Goal: Information Seeking & Learning: Learn about a topic

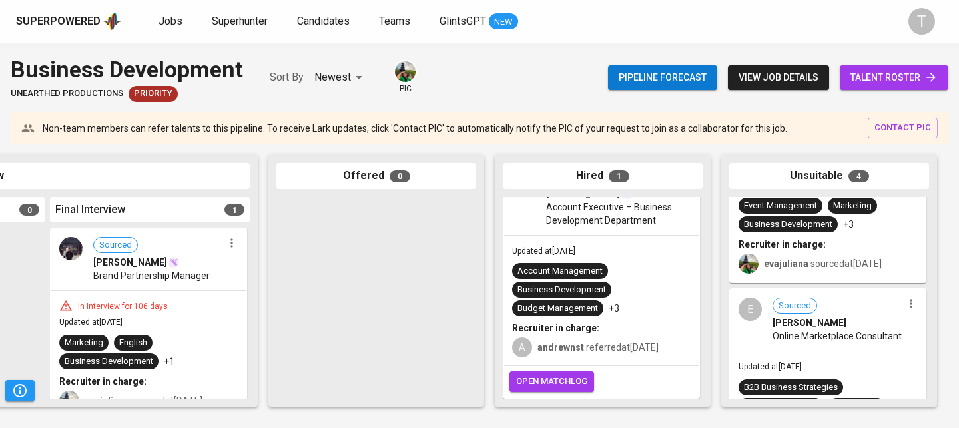
scroll to position [581, 0]
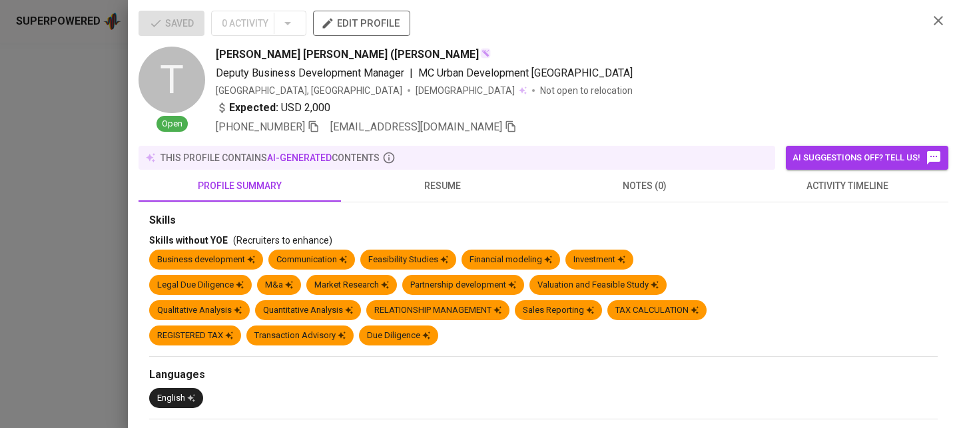
click at [49, 154] on div at bounding box center [479, 214] width 959 height 428
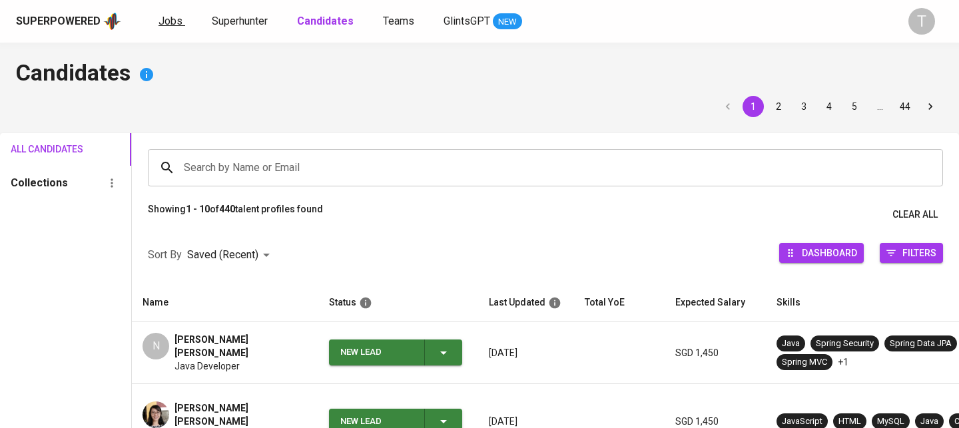
click at [173, 22] on span "Jobs" at bounding box center [170, 21] width 24 height 13
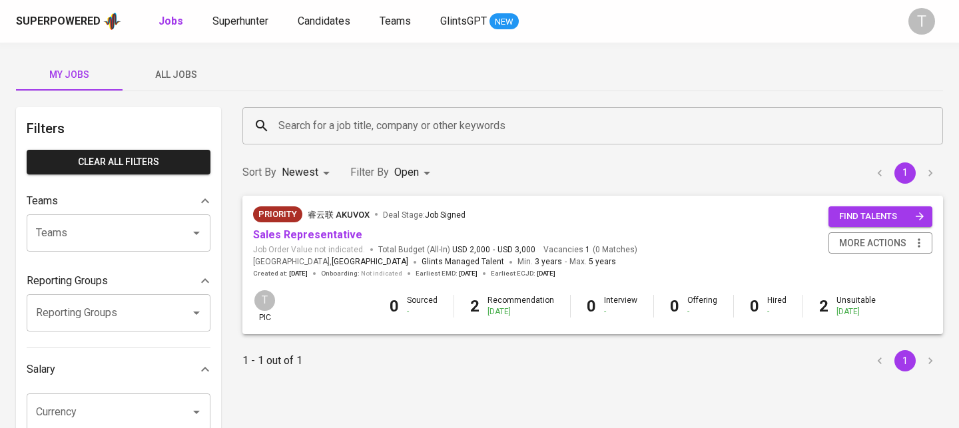
click at [166, 67] on span "All Jobs" at bounding box center [176, 75] width 91 height 17
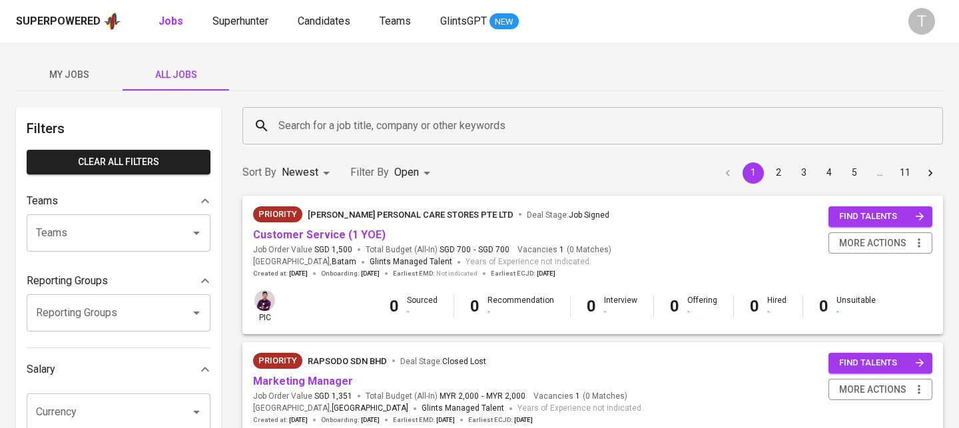
click at [348, 117] on input "Search for a job title, company or other keywords" at bounding box center [596, 125] width 642 height 25
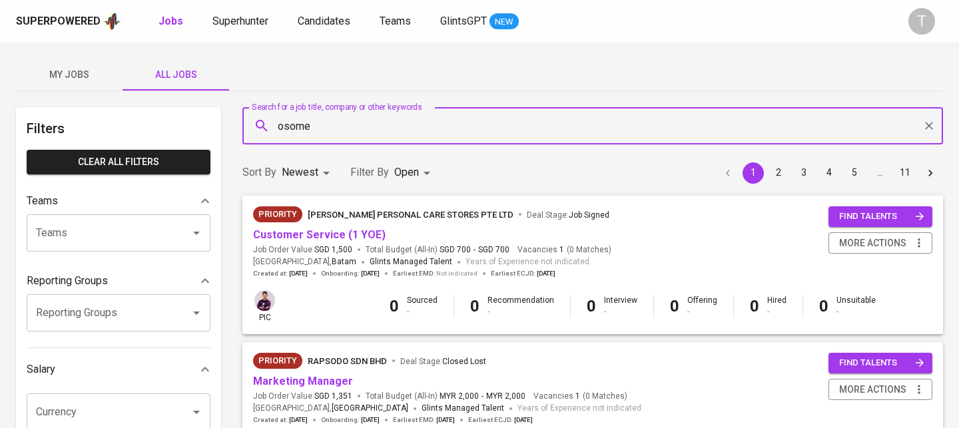
type input "osome"
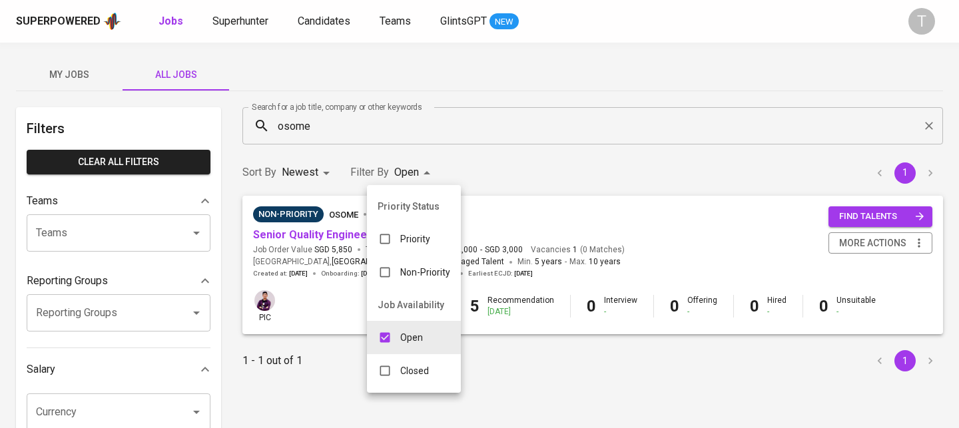
click at [409, 380] on div "Closed" at bounding box center [403, 370] width 73 height 25
type input "OPEN,CLOSE"
checkbox input "true"
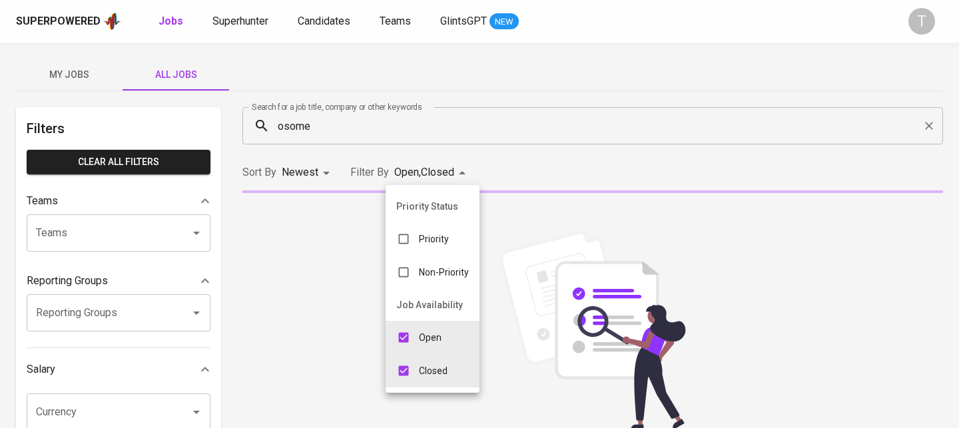
click at [408, 344] on input "checkbox" at bounding box center [403, 337] width 25 height 25
checkbox input "false"
type input "CLOSE"
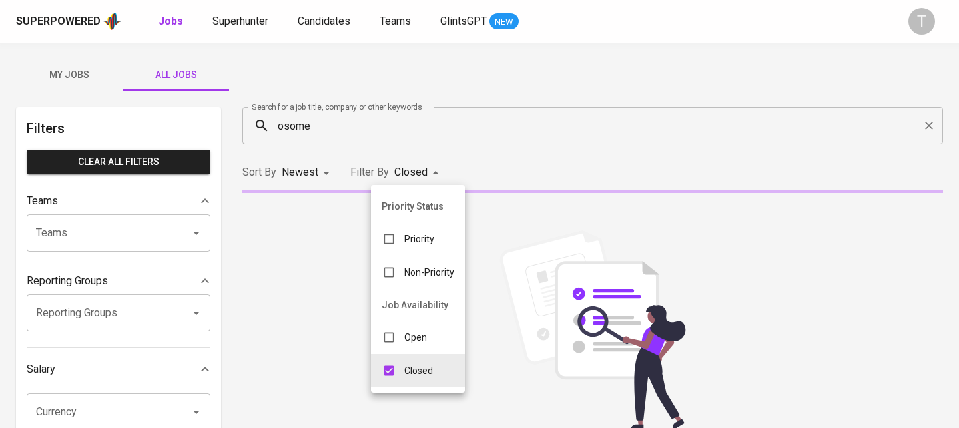
click at [496, 174] on div at bounding box center [479, 214] width 959 height 428
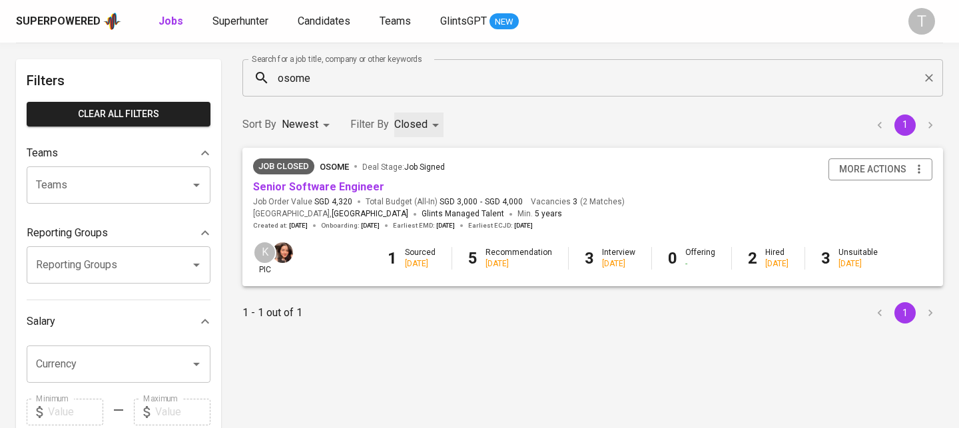
scroll to position [51, 0]
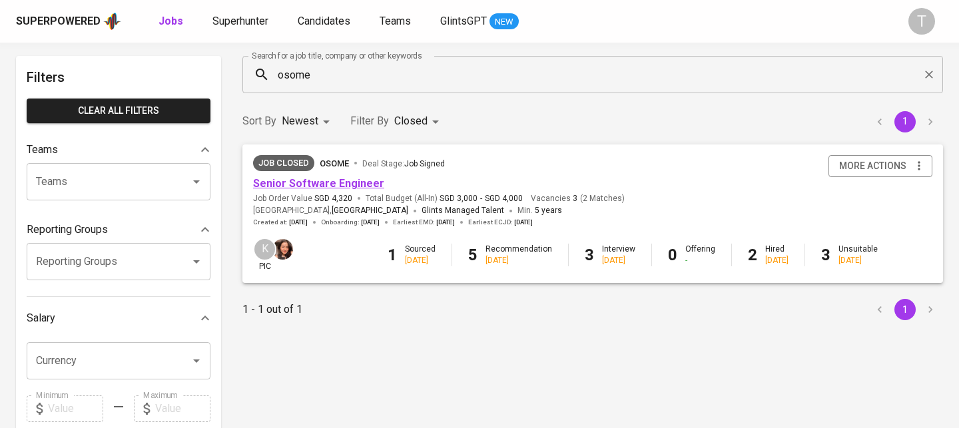
click at [312, 187] on link "Senior Software Engineer" at bounding box center [318, 183] width 131 height 13
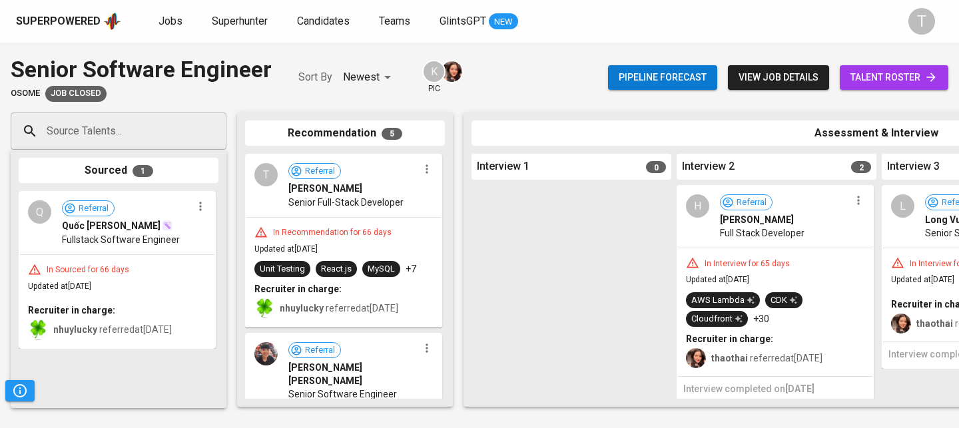
click at [856, 79] on span "talent roster" at bounding box center [893, 77] width 87 height 17
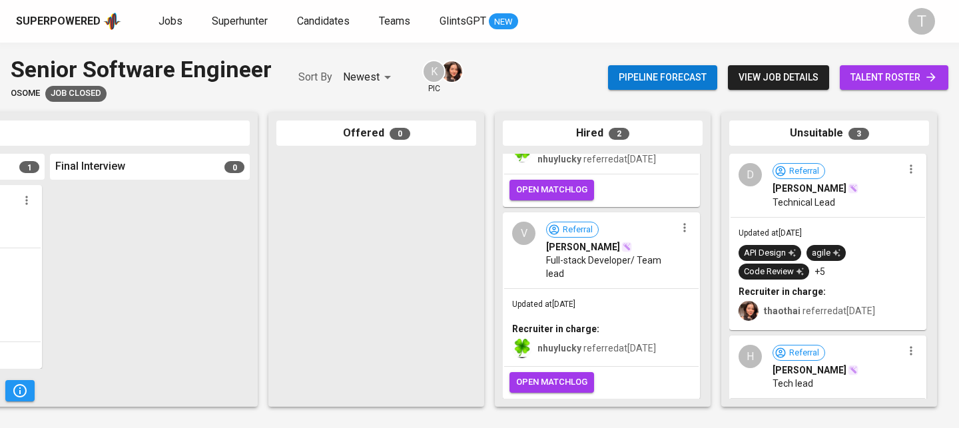
scroll to position [133, 0]
click at [633, 272] on span "Full-stack Developer/ Team lead" at bounding box center [611, 267] width 130 height 27
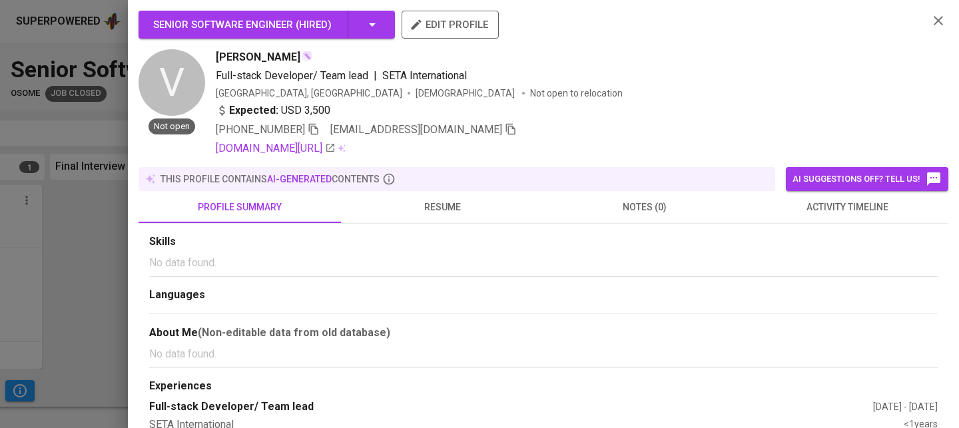
click at [160, 198] on button "profile summary" at bounding box center [239, 207] width 202 height 32
click at [121, 220] on div at bounding box center [479, 214] width 959 height 428
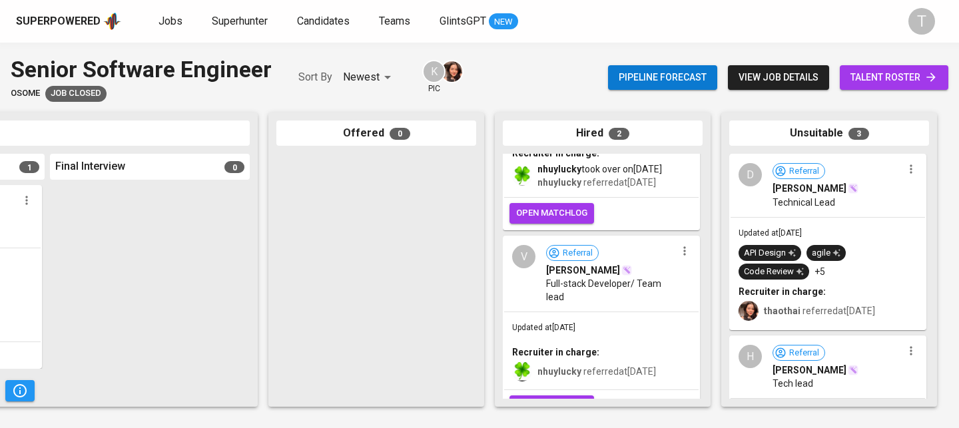
scroll to position [57, 0]
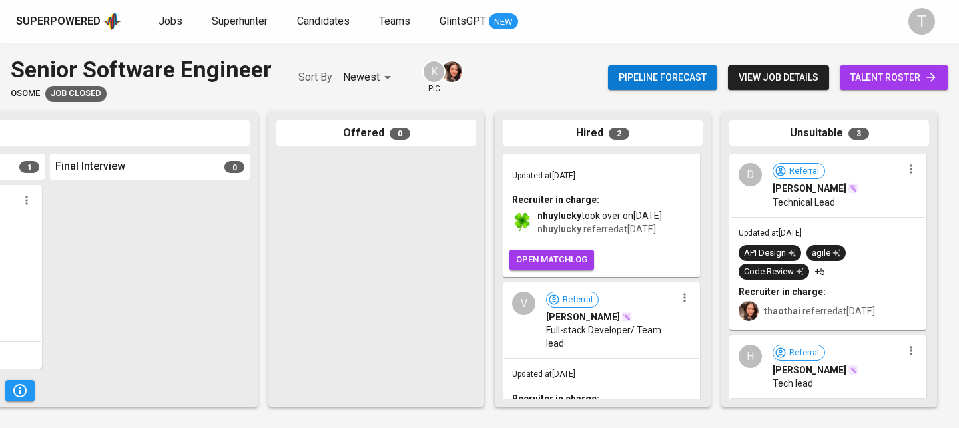
click at [656, 210] on span "nhuylucky took over on Jul 04, 2025" at bounding box center [599, 215] width 125 height 13
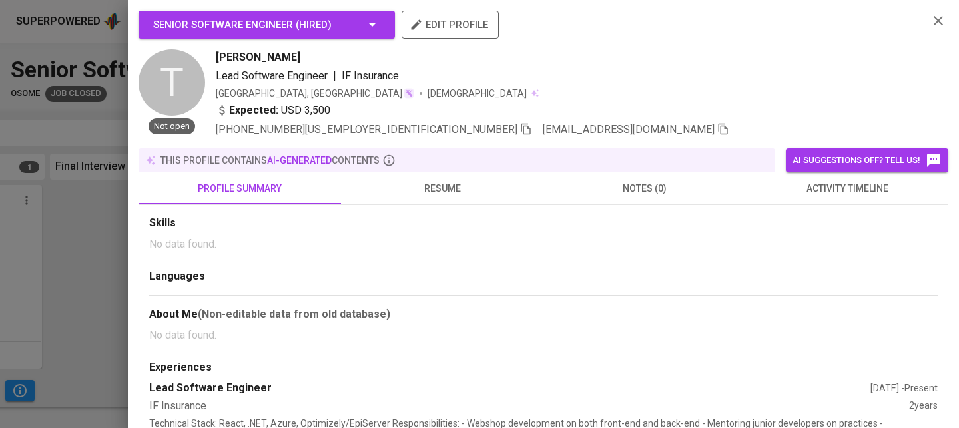
click at [454, 177] on button "resume" at bounding box center [442, 188] width 202 height 32
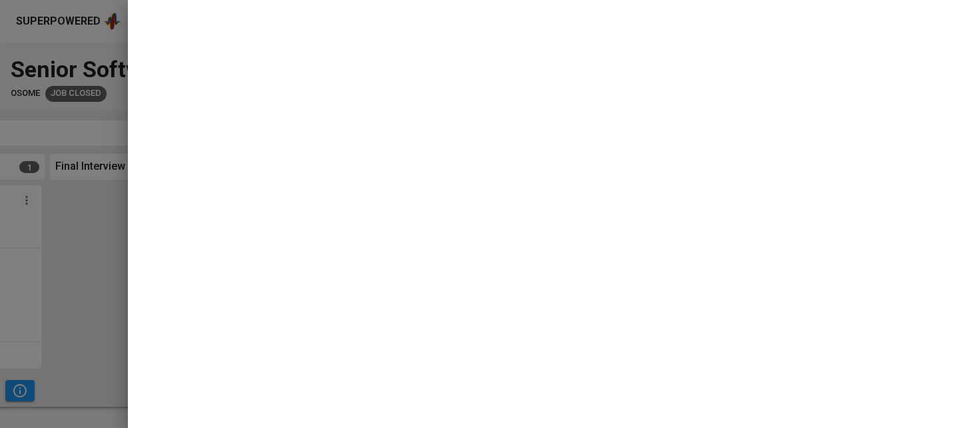
scroll to position [0, 0]
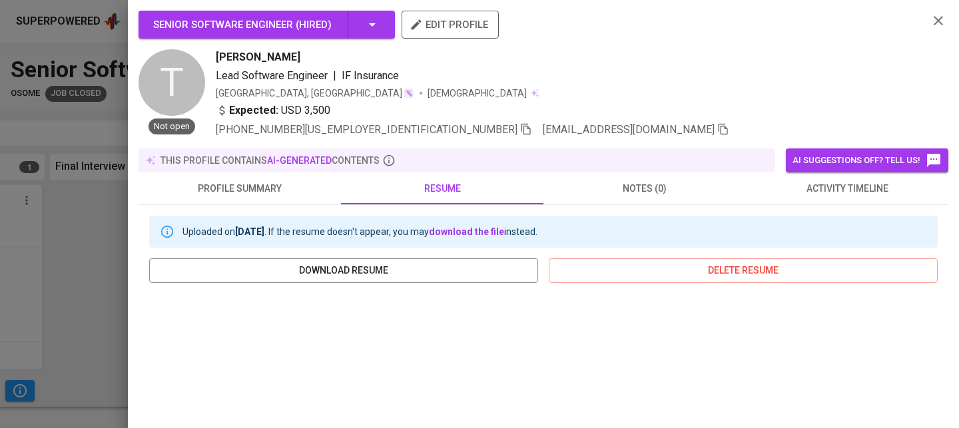
click at [73, 276] on div at bounding box center [479, 214] width 959 height 428
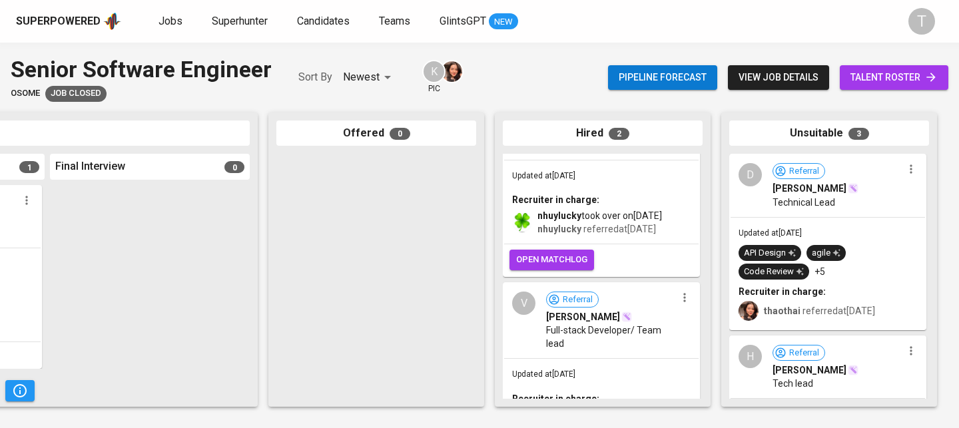
scroll to position [140, 0]
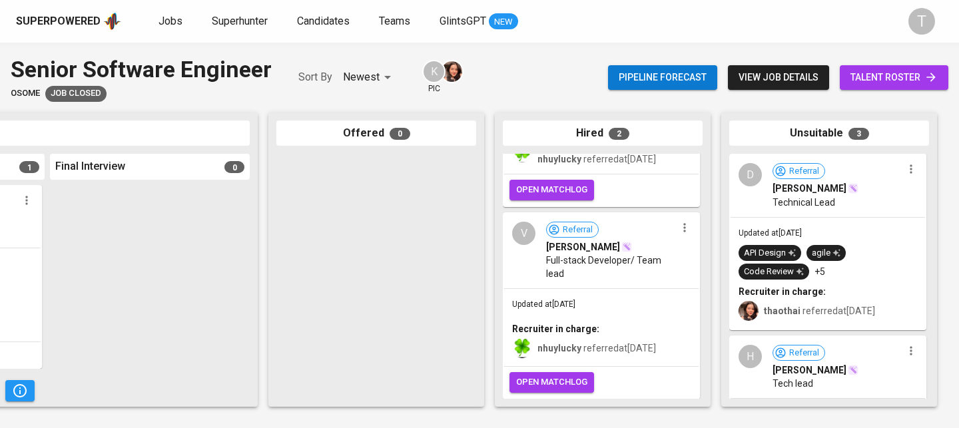
click at [644, 274] on span "Full-stack Developer/ Team lead" at bounding box center [611, 267] width 130 height 27
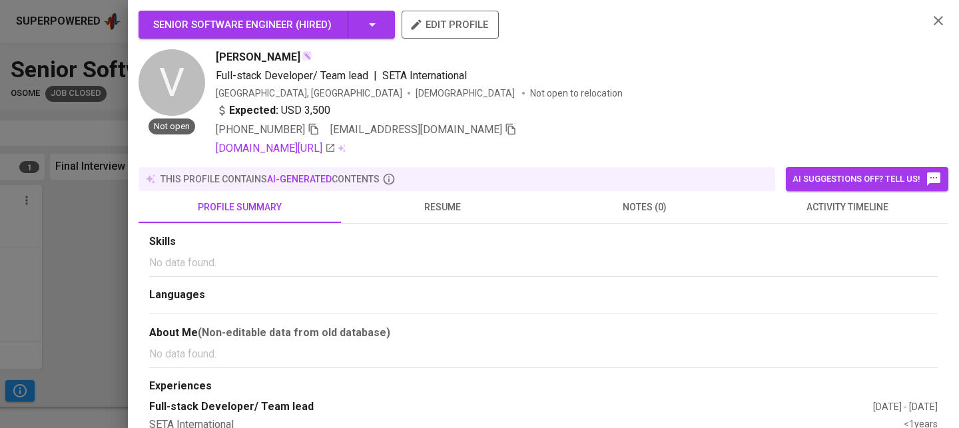
click at [462, 217] on button "resume" at bounding box center [442, 207] width 202 height 32
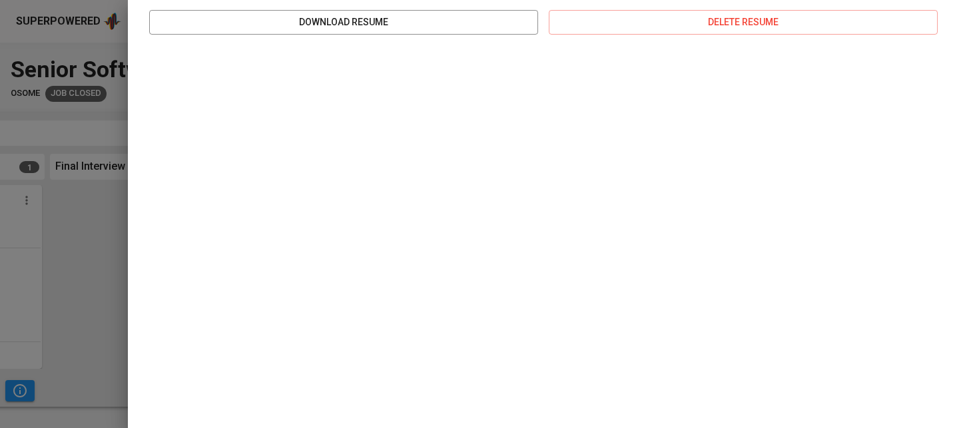
scroll to position [275, 0]
click at [79, 262] on div at bounding box center [479, 214] width 959 height 428
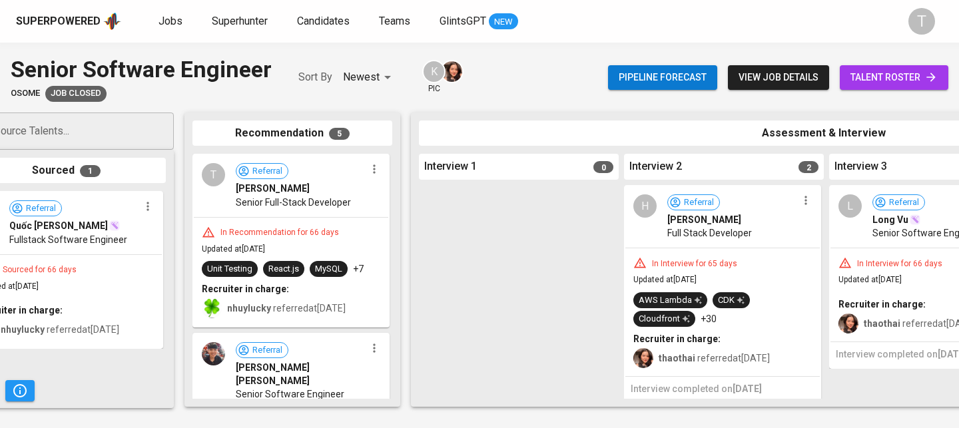
scroll to position [0, 0]
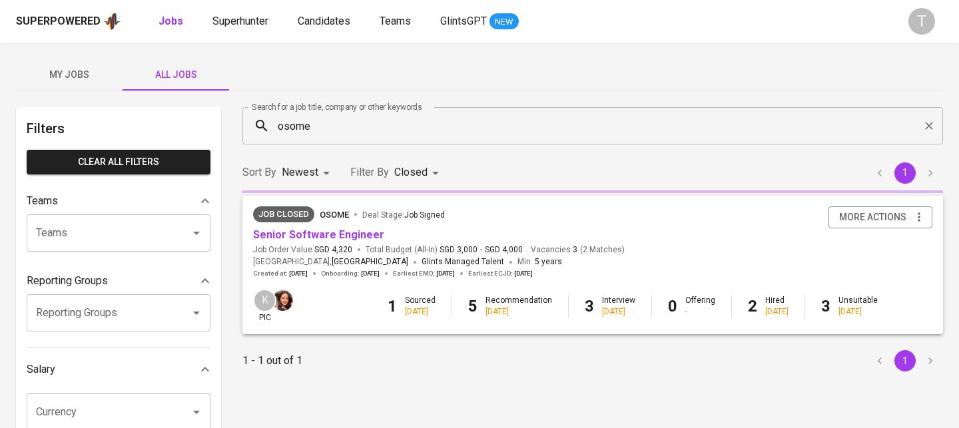
scroll to position [51, 0]
